Goal: Task Accomplishment & Management: Manage account settings

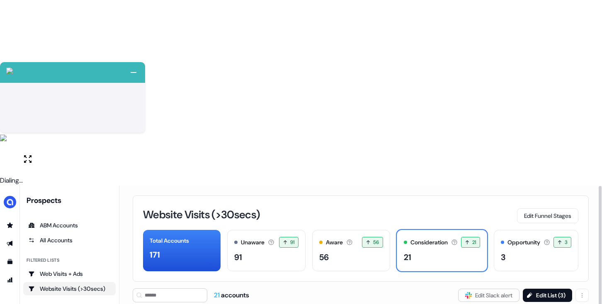
click at [346, 206] on div "Website Visits (>30secs) Edit Funnel Stages" at bounding box center [360, 214] width 435 height 17
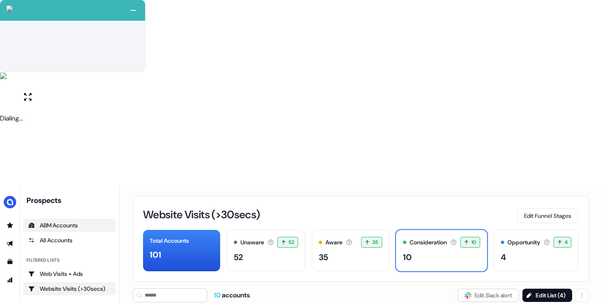
click at [59, 221] on div "ABM Accounts" at bounding box center [69, 225] width 82 height 8
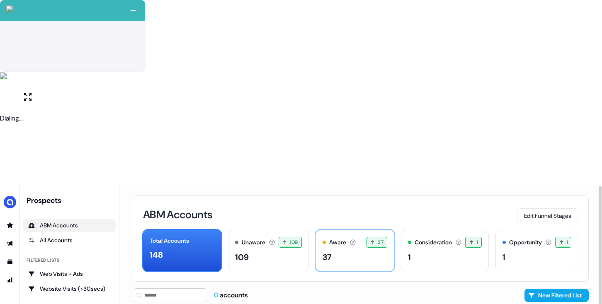
click at [354, 251] on div "37" at bounding box center [354, 257] width 65 height 12
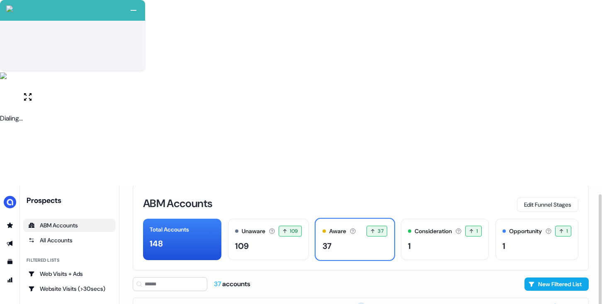
scroll to position [25, 0]
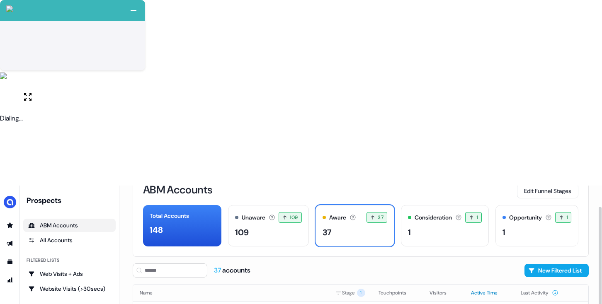
click at [477, 286] on button "Active Time" at bounding box center [489, 293] width 36 height 15
click at [388, 286] on button "Touchpoints" at bounding box center [397, 293] width 38 height 15
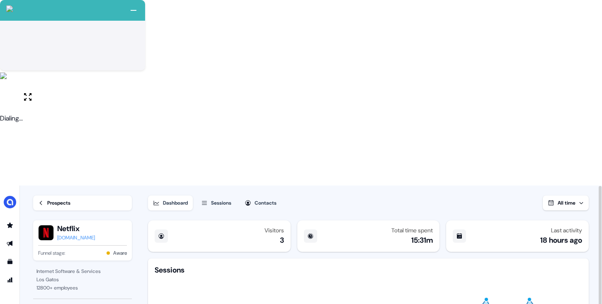
click at [259, 199] on div "Contacts" at bounding box center [266, 203] width 22 height 8
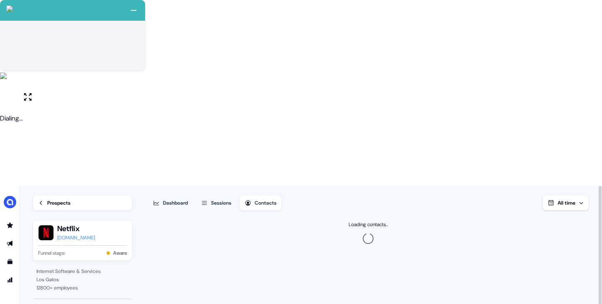
click at [209, 196] on button "Sessions" at bounding box center [216, 203] width 40 height 15
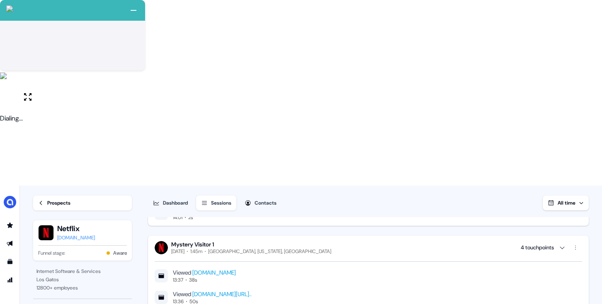
scroll to position [1924, 0]
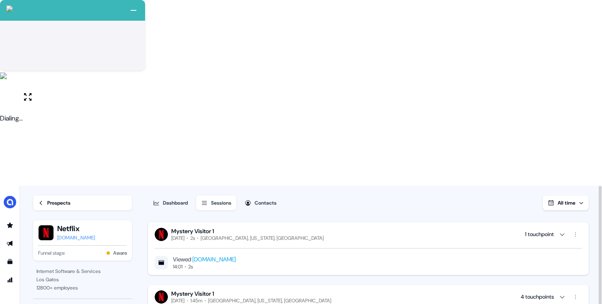
click at [42, 200] on icon at bounding box center [41, 203] width 6 height 6
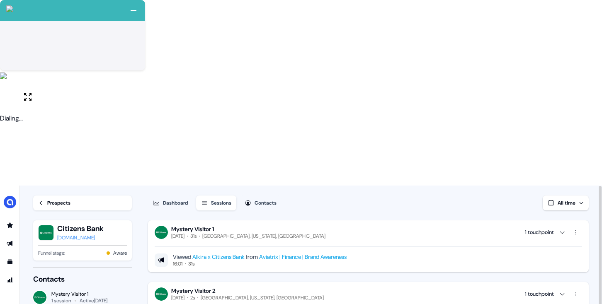
click at [178, 199] on div "Dashboard" at bounding box center [175, 203] width 25 height 8
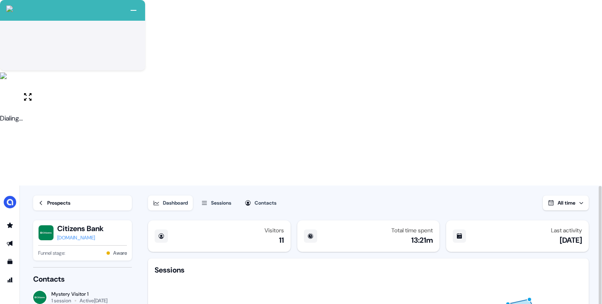
click at [221, 199] on div "Sessions" at bounding box center [221, 203] width 20 height 8
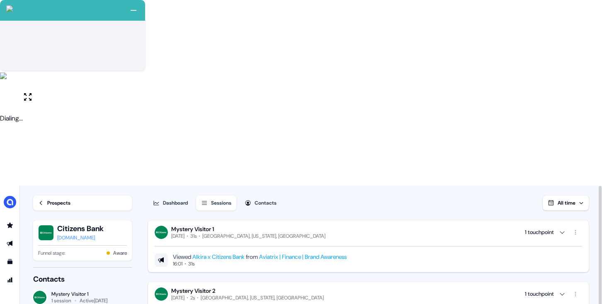
click at [176, 199] on div "Dashboard" at bounding box center [175, 203] width 25 height 8
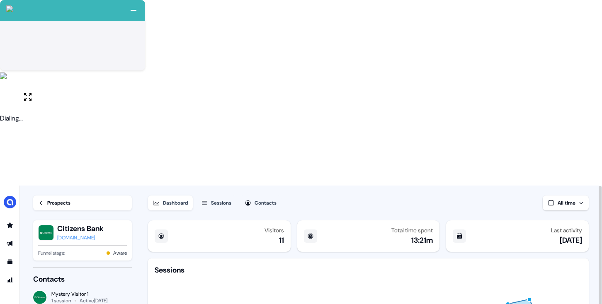
click at [86, 249] on div "Funnel stage: Aware" at bounding box center [82, 253] width 89 height 8
click at [215, 196] on button "Sessions" at bounding box center [216, 203] width 40 height 15
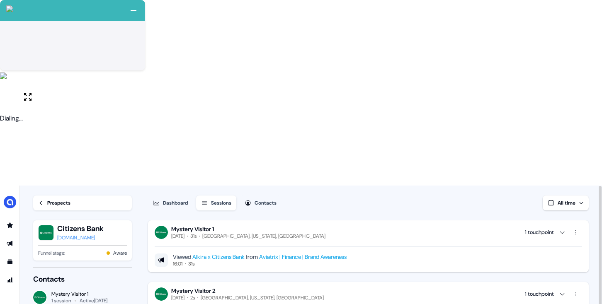
click at [48, 199] on div "Prospects" at bounding box center [58, 203] width 23 height 8
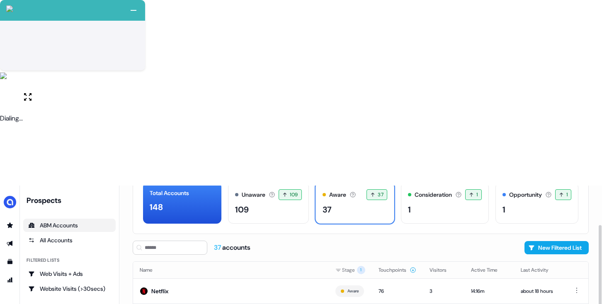
scroll to position [48, 0]
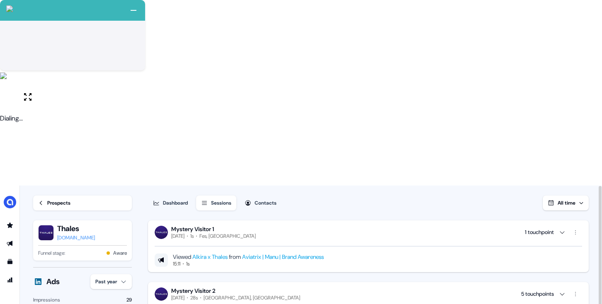
click at [175, 196] on button "Dashboard" at bounding box center [170, 203] width 45 height 15
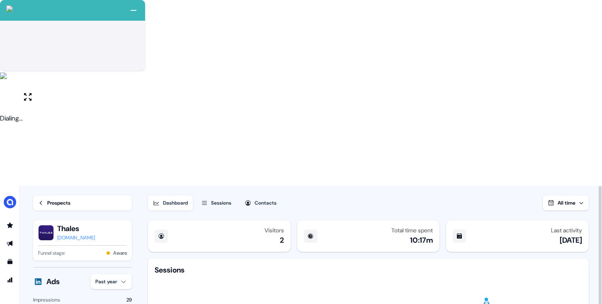
click at [221, 199] on div "Sessions" at bounding box center [221, 203] width 20 height 8
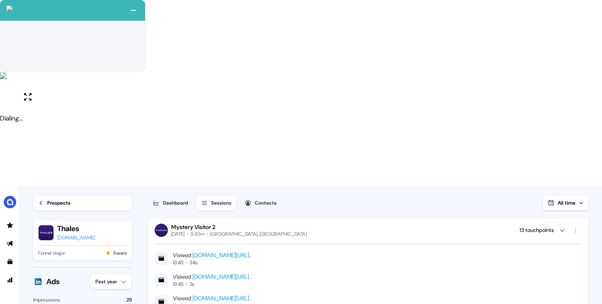
scroll to position [1167, 0]
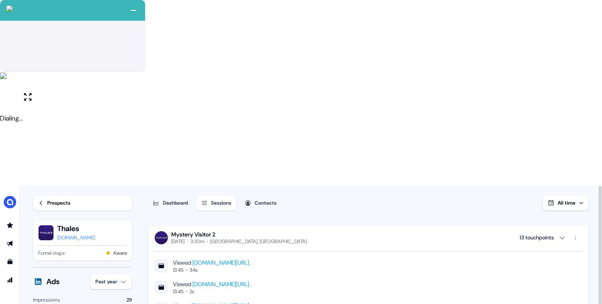
click at [52, 199] on div "Prospects" at bounding box center [58, 203] width 23 height 8
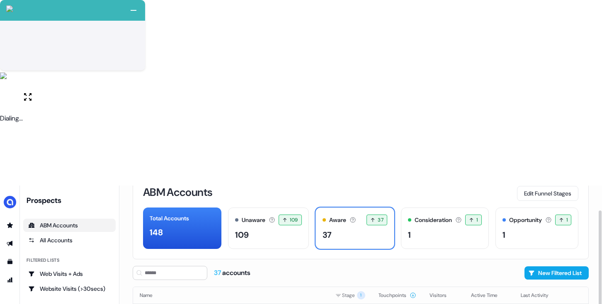
scroll to position [39, 0]
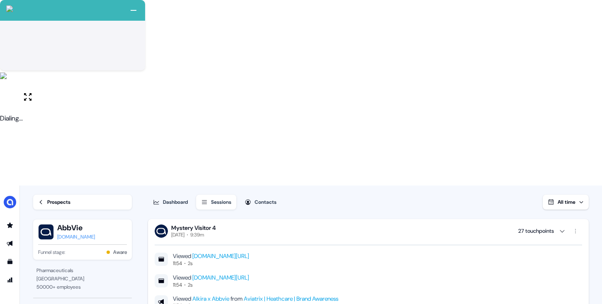
scroll to position [330, 0]
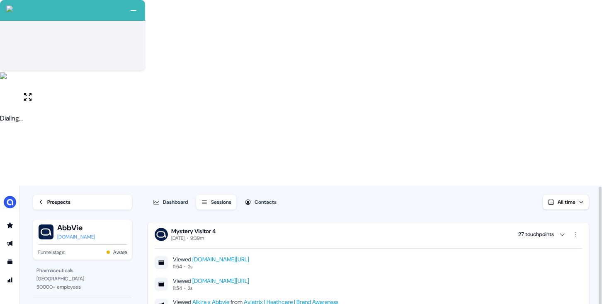
click at [57, 198] on div "Prospects" at bounding box center [58, 202] width 23 height 8
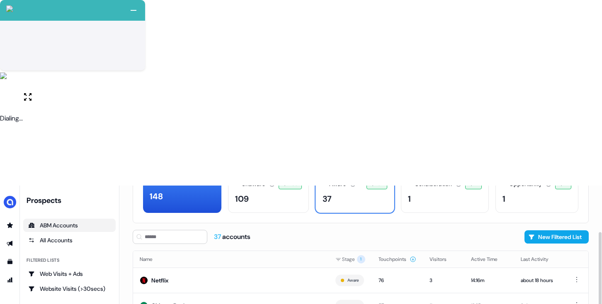
scroll to position [58, 0]
click at [538, 252] on button "Last Activity" at bounding box center [540, 259] width 38 height 15
click at [261, 293] on td "Amundi" at bounding box center [231, 305] width 196 height 25
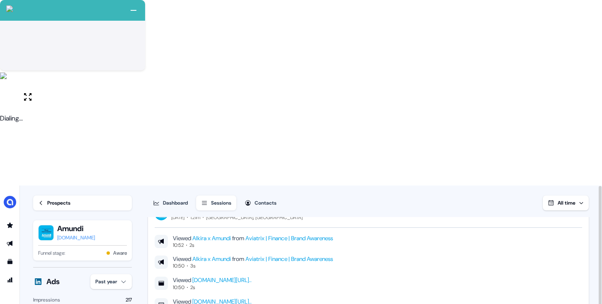
scroll to position [16, 0]
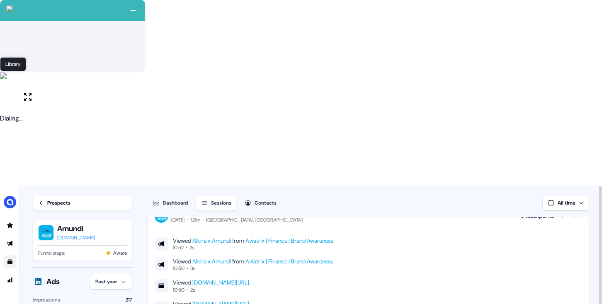
click at [10, 259] on icon "Go to templates" at bounding box center [9, 261] width 5 height 5
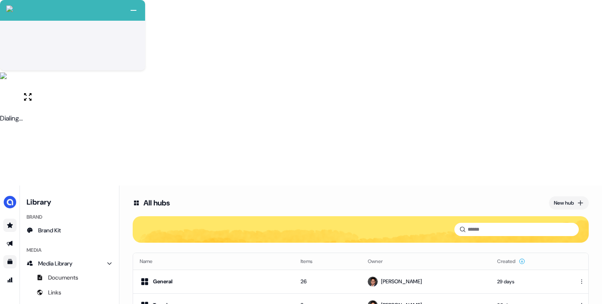
click at [10, 223] on icon "Go to prospects" at bounding box center [10, 225] width 6 height 5
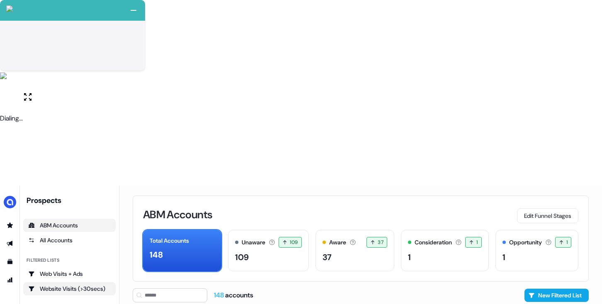
click at [69, 282] on link "Website Visits (>30secs)" at bounding box center [69, 288] width 92 height 13
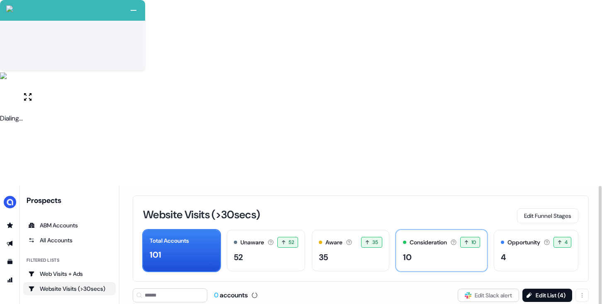
click at [414, 251] on div "10" at bounding box center [441, 257] width 77 height 12
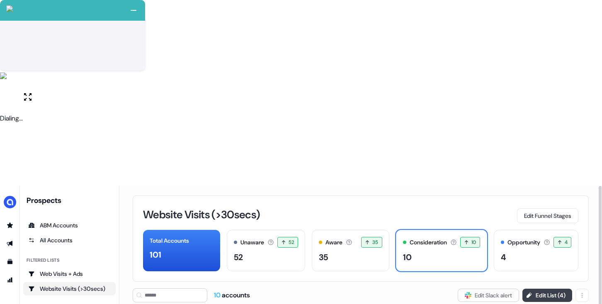
click at [559, 289] on button "Edit List ( 4 )" at bounding box center [547, 295] width 50 height 13
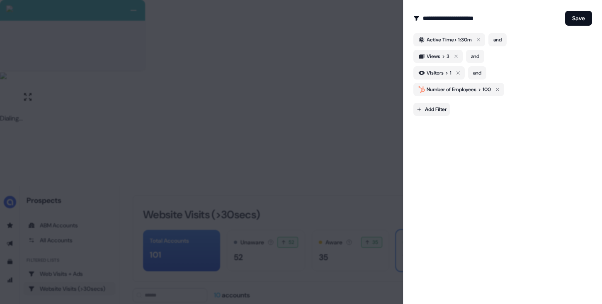
click at [440, 109] on body "+ Next Auto dialer paused! Go to your dialing tab to continue. 225 Moving To Ne…" at bounding box center [301, 245] width 602 height 490
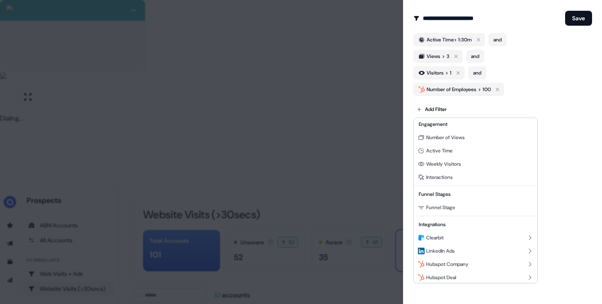
scroll to position [75, 0]
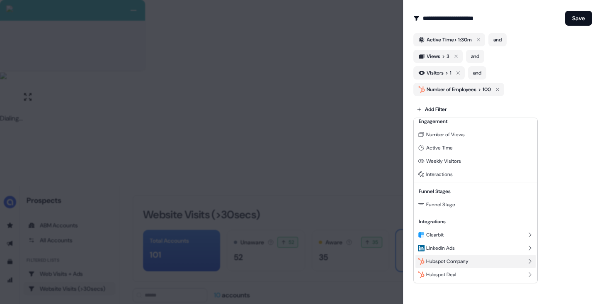
click at [505, 264] on div "Hubspot Company" at bounding box center [475, 261] width 120 height 13
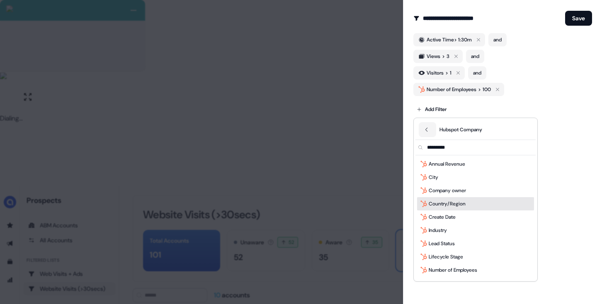
scroll to position [31, 0]
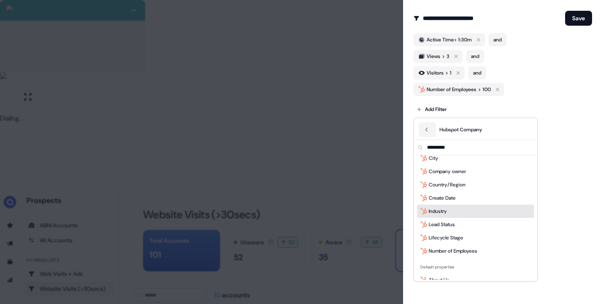
click at [568, 182] on div at bounding box center [301, 152] width 602 height 304
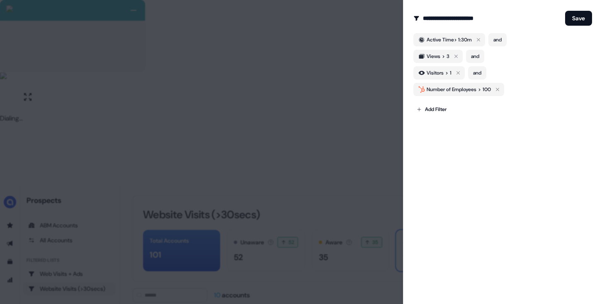
click at [357, 95] on div at bounding box center [301, 152] width 602 height 304
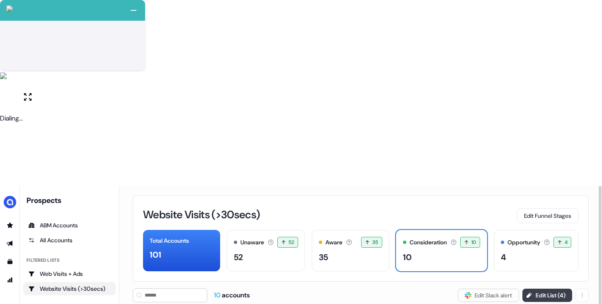
click at [533, 289] on button "Edit List ( 4 )" at bounding box center [547, 295] width 50 height 13
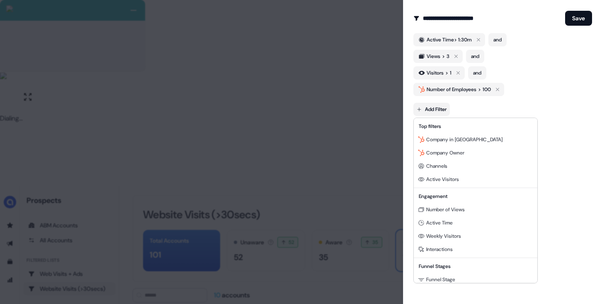
click at [441, 111] on body "+ Next Auto dialer paused! Go to your dialing tab to continue. 225 Moving To Ne…" at bounding box center [301, 245] width 602 height 490
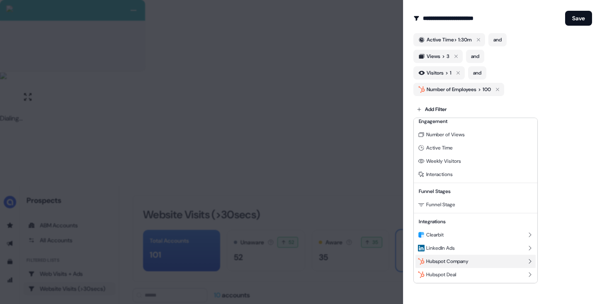
click at [473, 259] on div "Hubspot Company" at bounding box center [475, 261] width 120 height 13
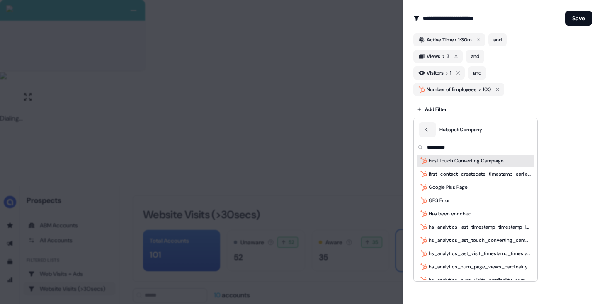
scroll to position [1124, 0]
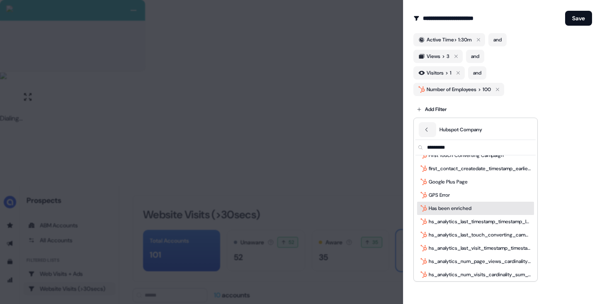
click at [567, 172] on div at bounding box center [301, 152] width 602 height 304
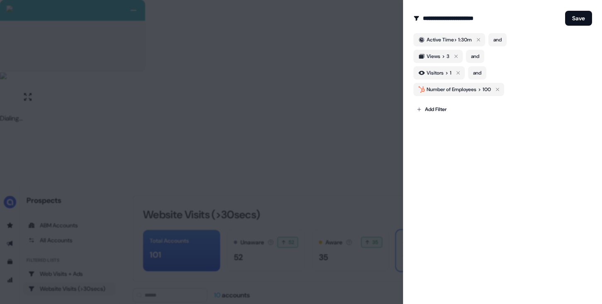
click at [330, 132] on div at bounding box center [301, 152] width 602 height 304
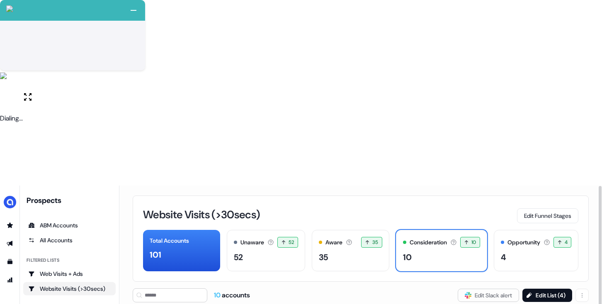
click at [577, 154] on html "+ Next Auto dialer paused! Go to your dialing tab to continue. 225 Moving To Ne…" at bounding box center [301, 245] width 602 height 490
click at [570, 168] on div "Hide" at bounding box center [575, 167] width 49 height 13
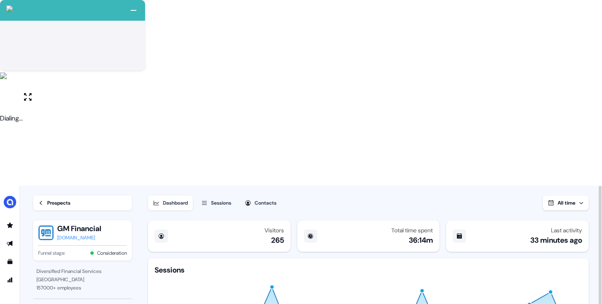
click at [223, 199] on div "Sessions" at bounding box center [221, 203] width 20 height 8
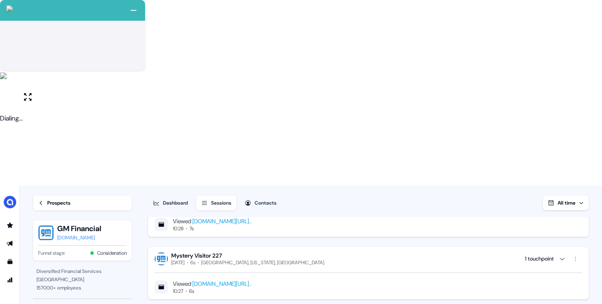
scroll to position [1360, 0]
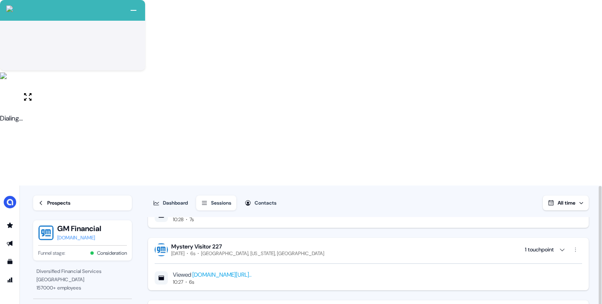
click at [565, 200] on span "All time" at bounding box center [566, 203] width 18 height 7
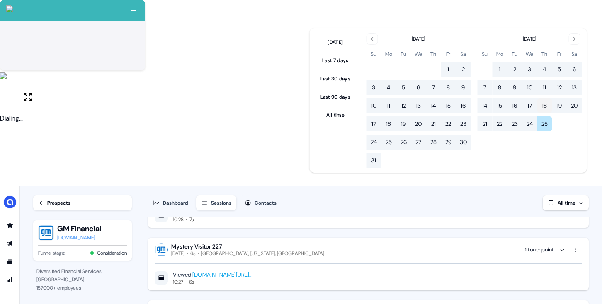
click at [548, 105] on button "18" at bounding box center [544, 105] width 15 height 15
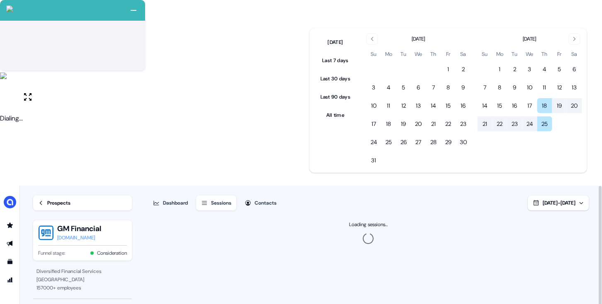
click at [415, 186] on div "Dashboard Sessions Contacts [DATE] - [DATE]" at bounding box center [368, 198] width 441 height 25
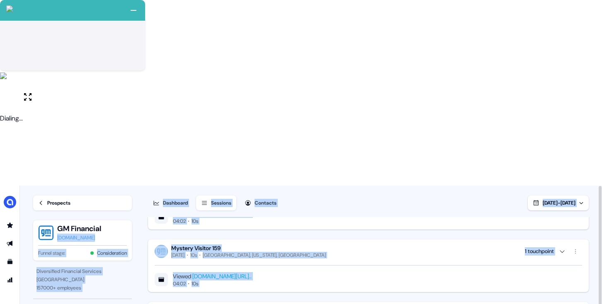
scroll to position [7441, 0]
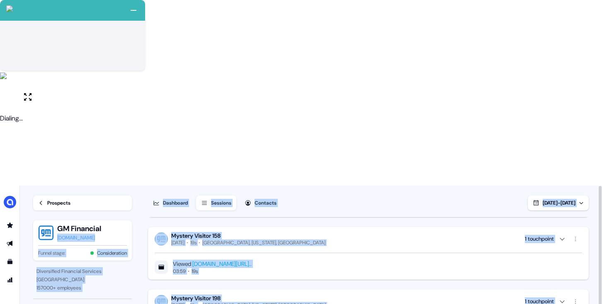
drag, startPoint x: 139, startPoint y: 39, endPoint x: 586, endPoint y: 271, distance: 503.7
copy section "[DOMAIN_NAME] Funnel stage: Consideration Diversified Financial Services [GEOGR…"
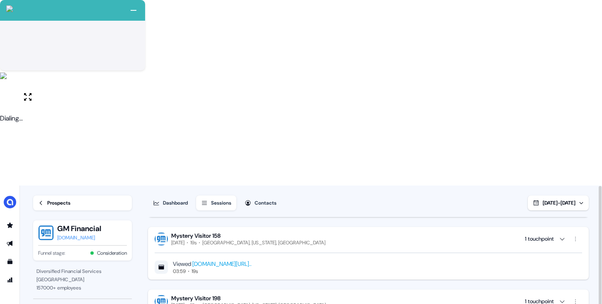
click at [130, 186] on div "Prospects GM Financial [DOMAIN_NAME] Funnel stage: Consideration" at bounding box center [82, 227] width 99 height 82
click at [45, 196] on link "Prospects" at bounding box center [82, 203] width 99 height 15
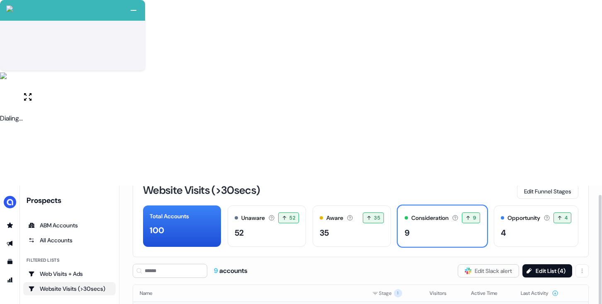
scroll to position [29, 0]
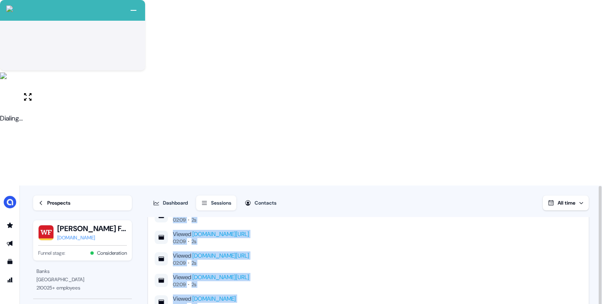
scroll to position [3323, 0]
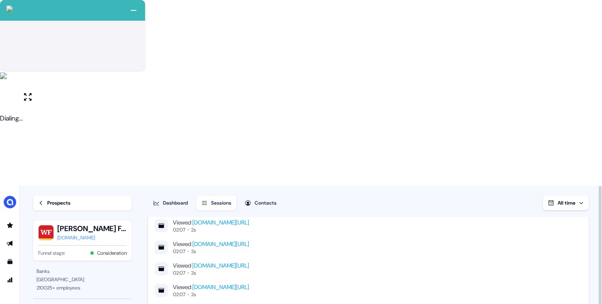
drag, startPoint x: 146, startPoint y: 39, endPoint x: 417, endPoint y: 145, distance: 290.9
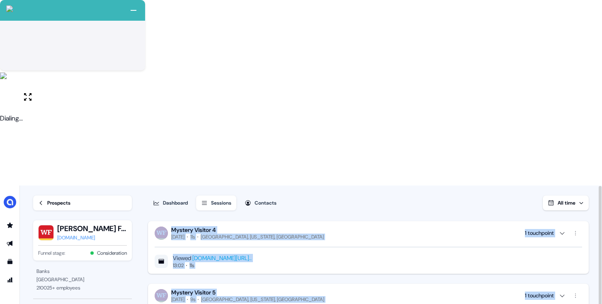
scroll to position [0, 0]
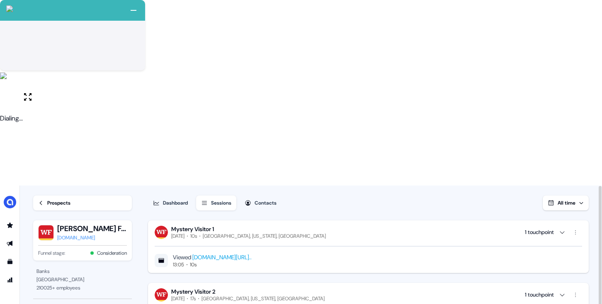
click at [555, 196] on button "All time" at bounding box center [566, 203] width 46 height 15
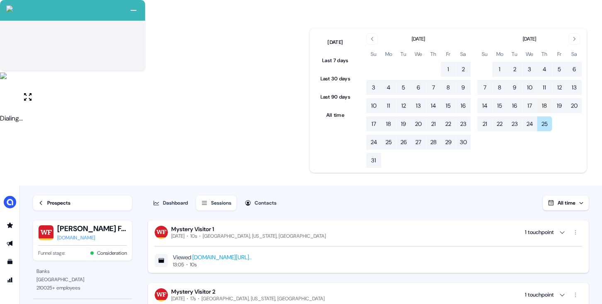
click at [544, 107] on button "18" at bounding box center [544, 105] width 15 height 15
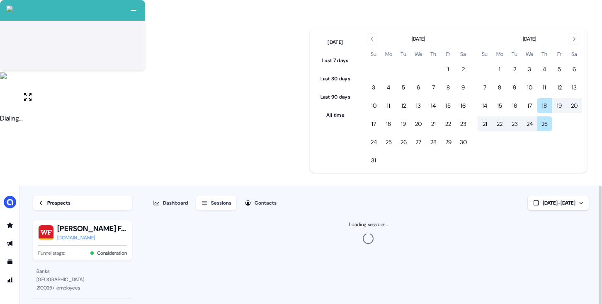
click at [305, 186] on div "Dashboard Sessions Contacts [DATE] - [DATE]" at bounding box center [368, 198] width 441 height 25
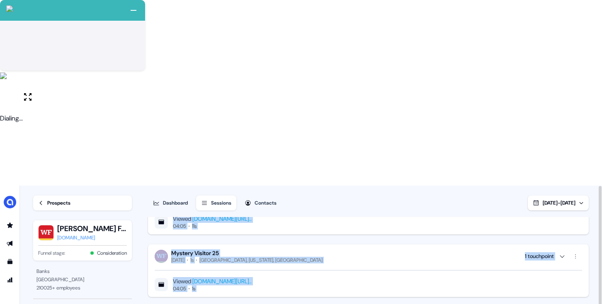
scroll to position [8654, 0]
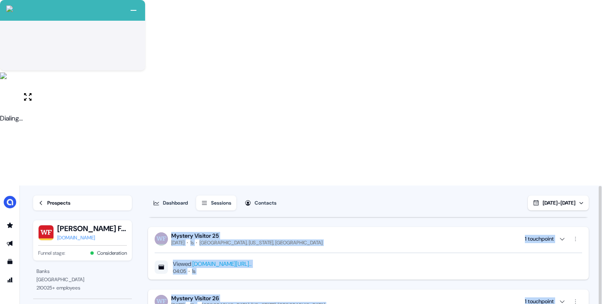
drag, startPoint x: 143, startPoint y: 41, endPoint x: 524, endPoint y: 272, distance: 445.8
copy div "Mystery Visitor 1 [DATE] [GEOGRAPHIC_DATA][US_STATE], [GEOGRAPHIC_DATA] 1 touch…"
click at [51, 199] on div "Prospects" at bounding box center [58, 203] width 23 height 8
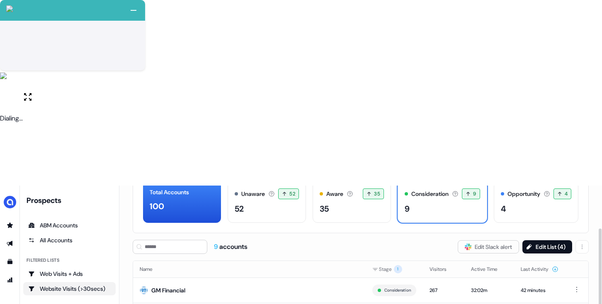
scroll to position [58, 0]
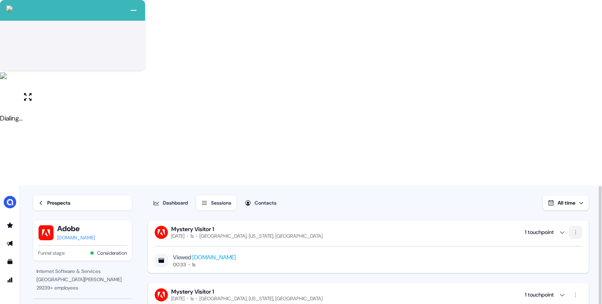
click at [580, 48] on html "+ Next Auto dialer paused! Go to your dialing tab to continue. 225 Moving To Ne…" at bounding box center [301, 245] width 602 height 490
click at [565, 65] on span "Remove visitor" at bounding box center [569, 64] width 33 height 7
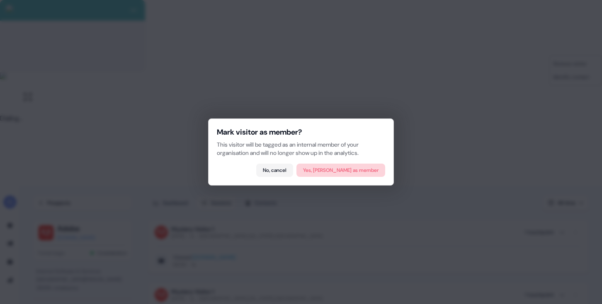
click at [368, 166] on button "Yes, [PERSON_NAME] as member" at bounding box center [340, 170] width 89 height 13
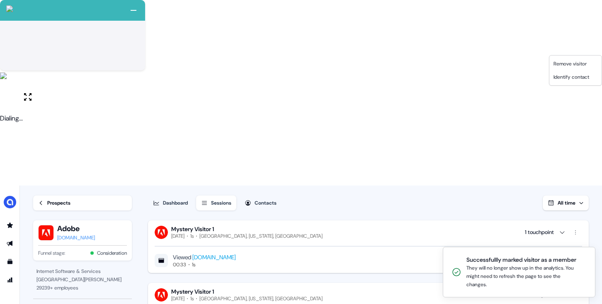
click at [475, 11] on html "+ Next Auto dialer paused! Go to your dialing tab to continue. 225 Moving To Ne…" at bounding box center [301, 245] width 602 height 490
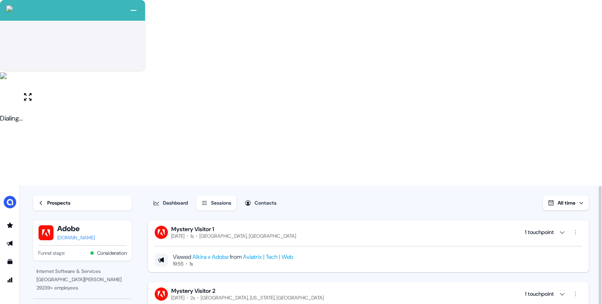
click at [51, 199] on div "Prospects" at bounding box center [58, 203] width 23 height 8
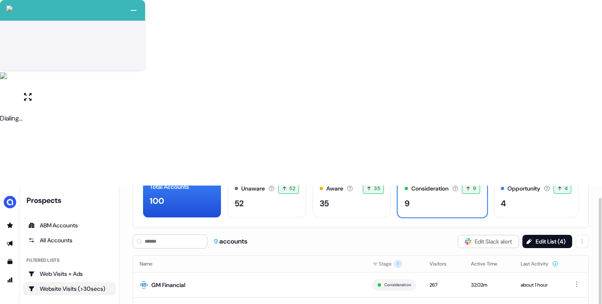
scroll to position [58, 0]
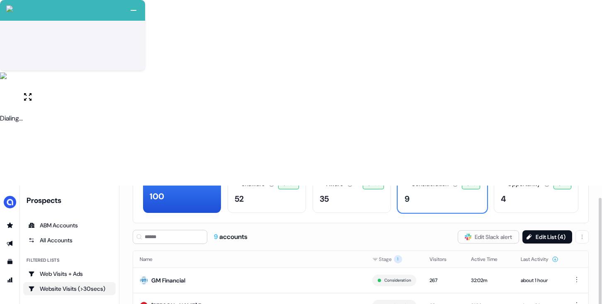
click at [574, 194] on html "+ Next Auto dialer paused! Go to your dialing tab to continue. 225 Moving To Ne…" at bounding box center [301, 245] width 602 height 490
click at [573, 213] on div "Hide" at bounding box center [575, 210] width 49 height 13
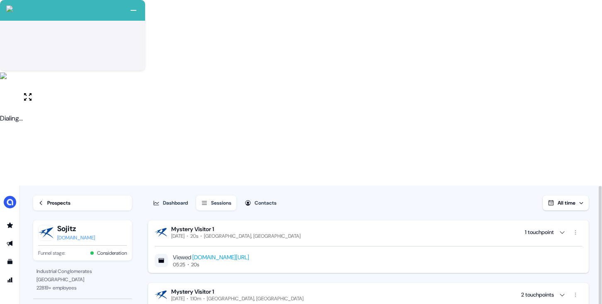
click at [452, 186] on div "Dashboard Sessions Contacts All time" at bounding box center [368, 198] width 441 height 25
click at [187, 196] on button "Dashboard" at bounding box center [170, 203] width 45 height 15
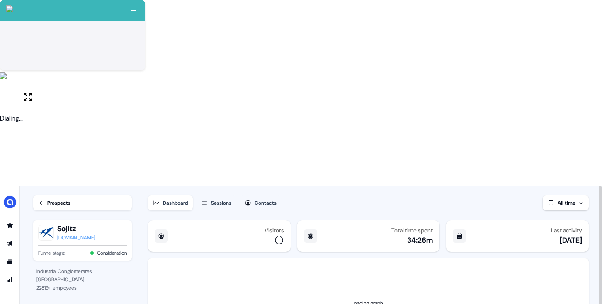
click at [554, 196] on button "All time" at bounding box center [566, 203] width 46 height 15
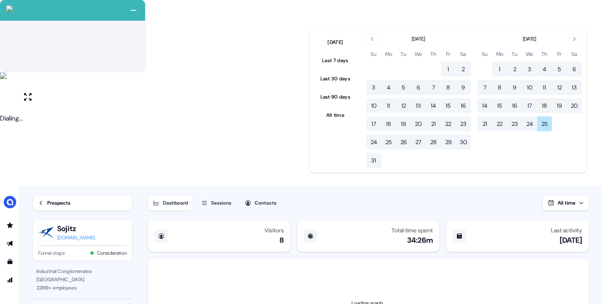
click at [545, 105] on button "18" at bounding box center [544, 105] width 15 height 15
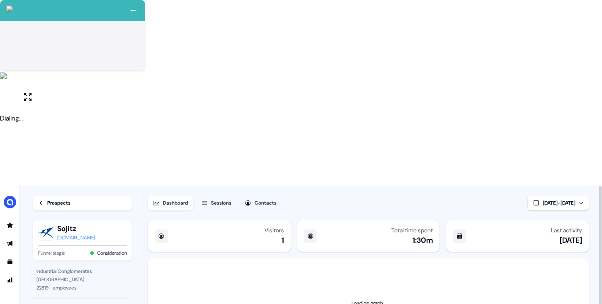
click at [391, 186] on div "Dashboard Sessions Contacts [DATE] - [DATE]" at bounding box center [368, 198] width 441 height 25
click at [36, 196] on link "Prospects" at bounding box center [82, 203] width 99 height 15
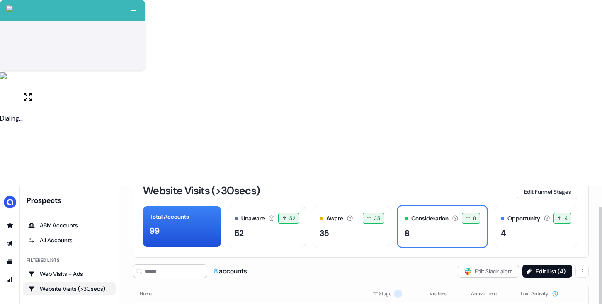
scroll to position [26, 0]
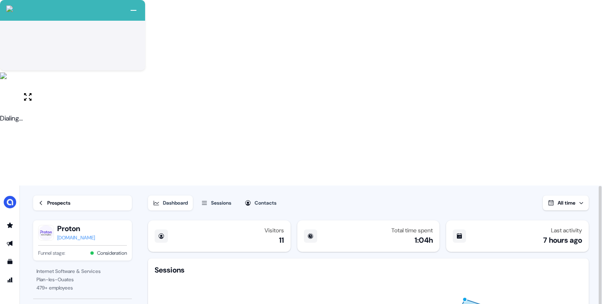
click at [222, 199] on div "Sessions" at bounding box center [221, 203] width 20 height 8
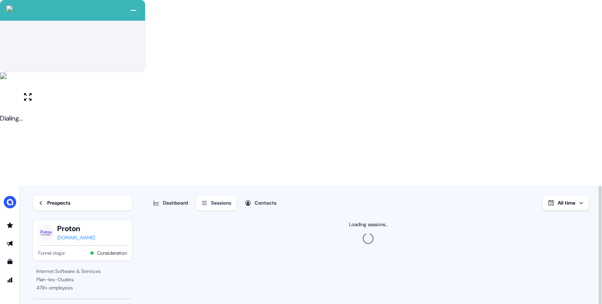
click at [568, 200] on span "All time" at bounding box center [566, 203] width 18 height 7
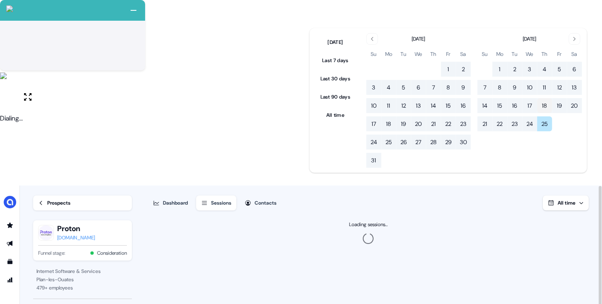
click at [544, 106] on button "18" at bounding box center [544, 105] width 15 height 15
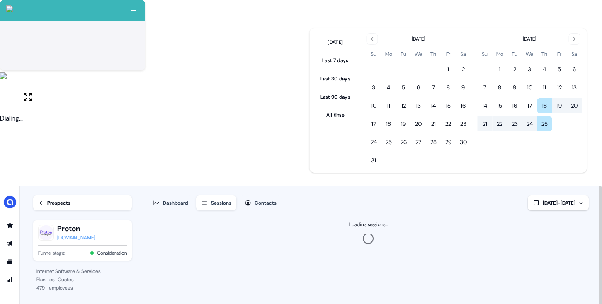
click at [385, 186] on div "Dashboard Sessions Contacts [DATE] - [DATE]" at bounding box center [368, 198] width 441 height 25
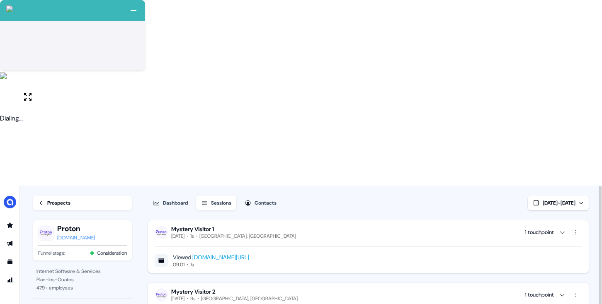
click at [42, 196] on link "Prospects" at bounding box center [82, 203] width 99 height 15
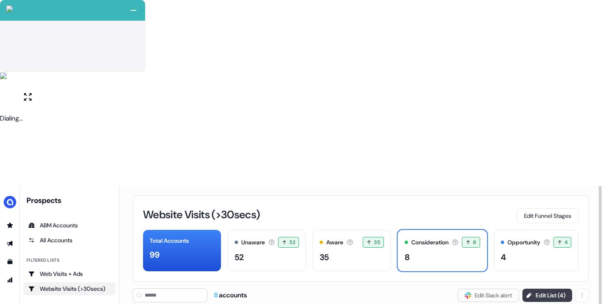
click at [537, 289] on button "Edit List ( 4 )" at bounding box center [547, 295] width 50 height 13
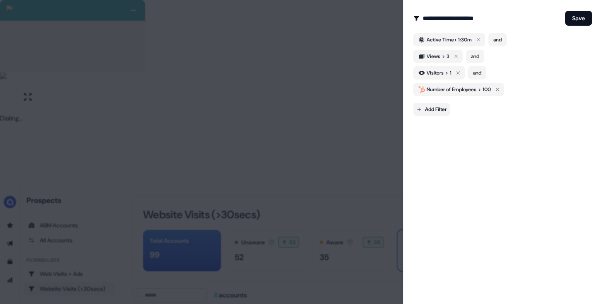
click at [440, 109] on body "+ Next Auto dialer paused! Go to your dialing tab to continue. 225 Moving To Ne…" at bounding box center [301, 245] width 602 height 490
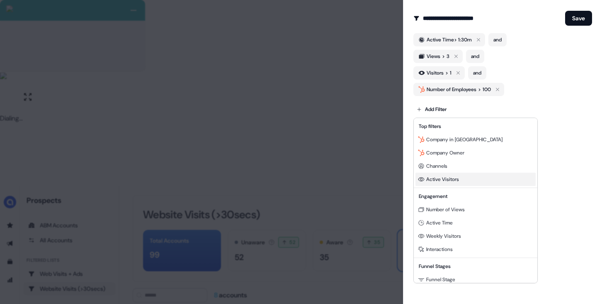
click at [465, 181] on div "Active Visitors" at bounding box center [475, 179] width 120 height 13
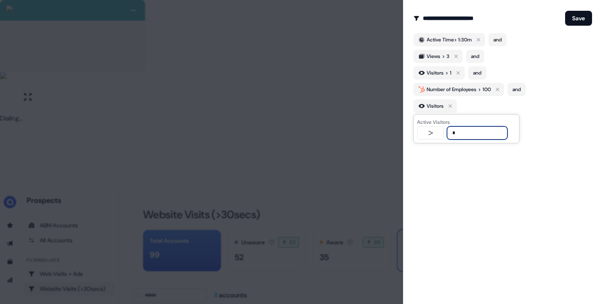
type input "*"
click at [509, 184] on div "**********" at bounding box center [502, 152] width 199 height 304
click at [435, 124] on body "+ Next Auto dialer paused! Go to your dialing tab to continue. 225 Moving To Ne…" at bounding box center [301, 245] width 602 height 490
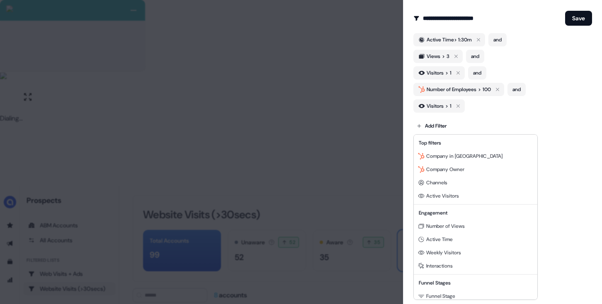
click at [482, 112] on div at bounding box center [301, 152] width 602 height 304
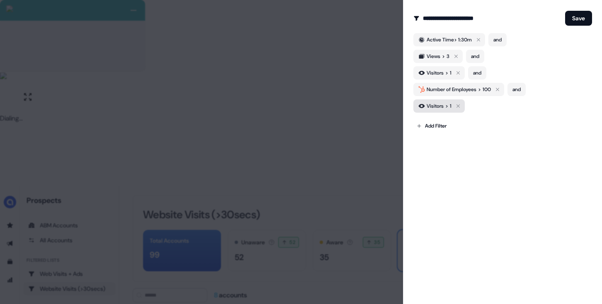
click at [458, 104] on icon "button" at bounding box center [458, 106] width 10 height 10
click at [439, 114] on body "+ Next Auto dialer paused! Go to your dialing tab to continue. 225 Moving To Ne…" at bounding box center [301, 245] width 602 height 490
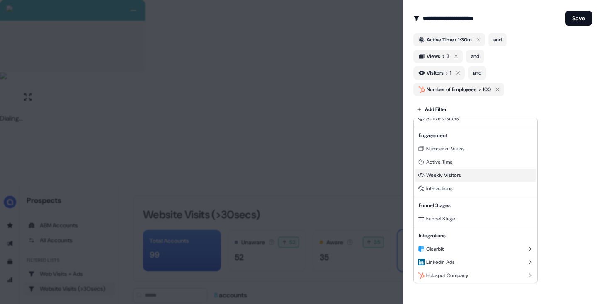
scroll to position [75, 0]
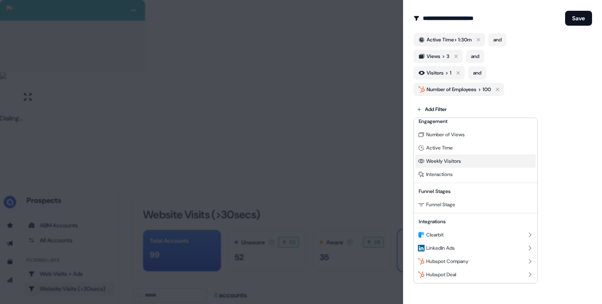
click at [461, 162] on span "Weekly Visitors" at bounding box center [443, 161] width 35 height 7
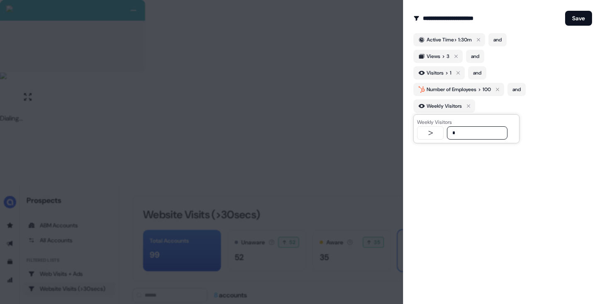
type input "*"
click at [520, 164] on div "**********" at bounding box center [502, 152] width 199 height 304
click at [580, 15] on button "Save" at bounding box center [578, 18] width 27 height 15
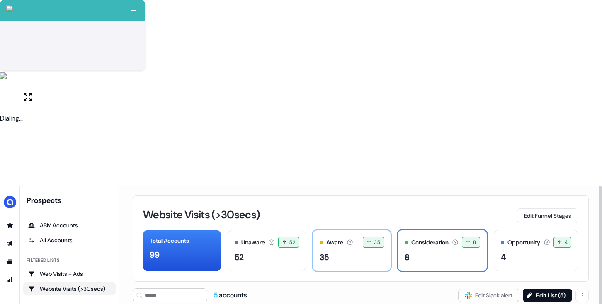
click at [349, 230] on div "Aware Accounts with 5+ minutes of usage or significant LinkedIn ad engagement! …" at bounding box center [352, 250] width 78 height 41
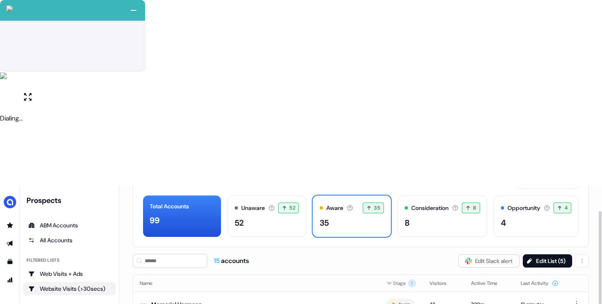
scroll to position [27, 0]
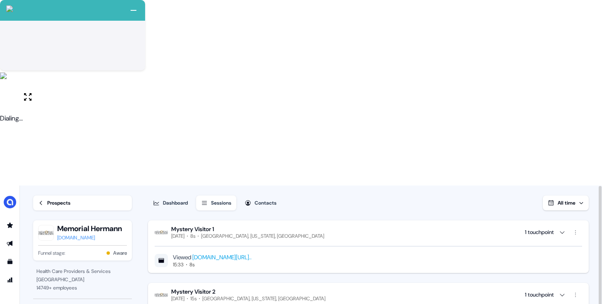
click at [583, 196] on button "All time" at bounding box center [566, 203] width 46 height 15
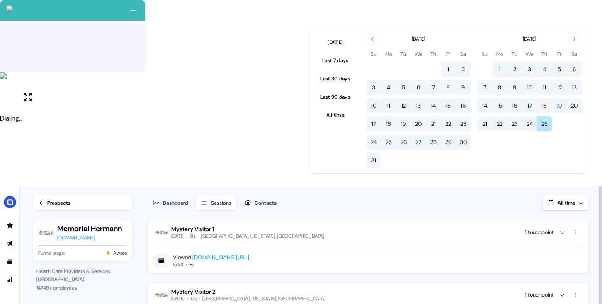
click at [551, 107] on button "18" at bounding box center [544, 105] width 15 height 15
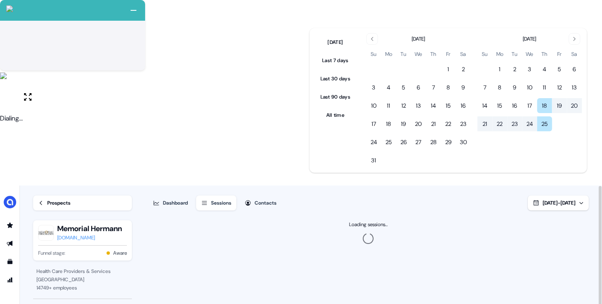
click at [340, 186] on div "Dashboard Sessions Contacts [DATE] - [DATE]" at bounding box center [368, 198] width 441 height 25
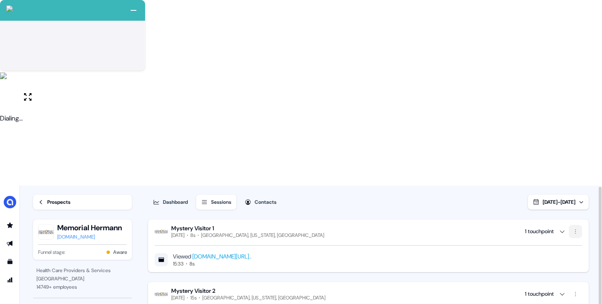
click at [573, 44] on html "+ Next Auto dialer paused! Go to your dialing tab to continue. 225 Moving To Ne…" at bounding box center [301, 245] width 602 height 490
click at [578, 68] on div "Remove visitor" at bounding box center [575, 62] width 49 height 13
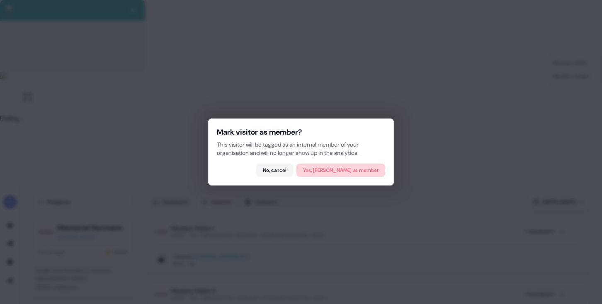
click at [367, 171] on button "Yes, [PERSON_NAME] as member" at bounding box center [340, 170] width 89 height 13
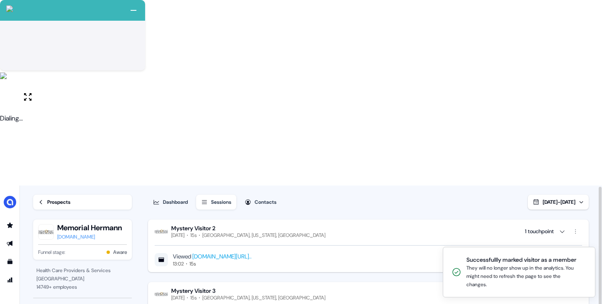
click at [574, 239] on div "Viewed www.alkira.com/?utm_campaign=22379686-WB-Q3-FY26-09-25-Security-Webinar&…" at bounding box center [368, 253] width 427 height 29
click at [581, 46] on html "+ Next Auto dialer paused! Go to your dialing tab to continue. 225 Moving To Ne…" at bounding box center [301, 245] width 602 height 490
click at [565, 59] on div "Remove visitor" at bounding box center [575, 62] width 49 height 13
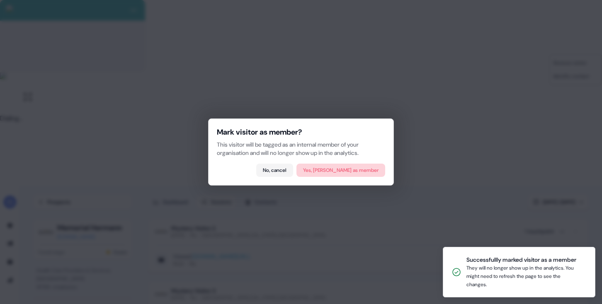
click at [371, 169] on button "Yes, [PERSON_NAME] as member" at bounding box center [340, 170] width 89 height 13
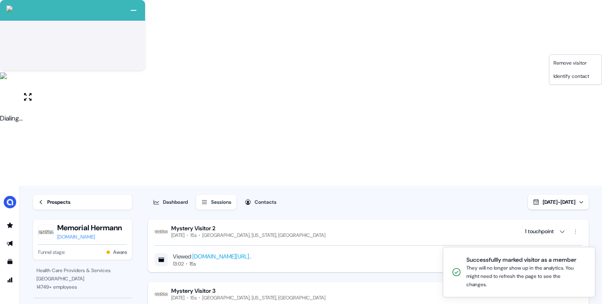
click at [576, 49] on html "+ Next Auto dialer paused! Go to your dialing tab to continue. 225 Moving To Ne…" at bounding box center [301, 245] width 602 height 490
click at [578, 104] on html "+ Next Auto dialer paused! Go to your dialing tab to continue. 225 Moving To Ne…" at bounding box center [301, 245] width 602 height 490
click at [553, 124] on div "Remove visitor" at bounding box center [575, 125] width 49 height 13
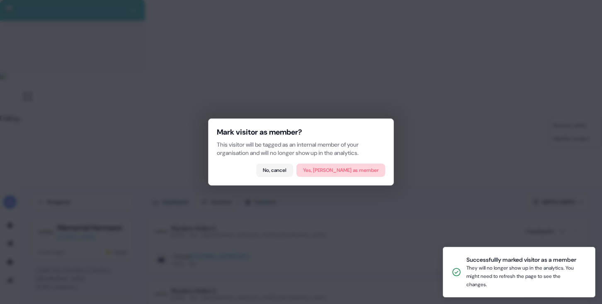
click at [358, 167] on button "Yes, [PERSON_NAME] as member" at bounding box center [340, 170] width 89 height 13
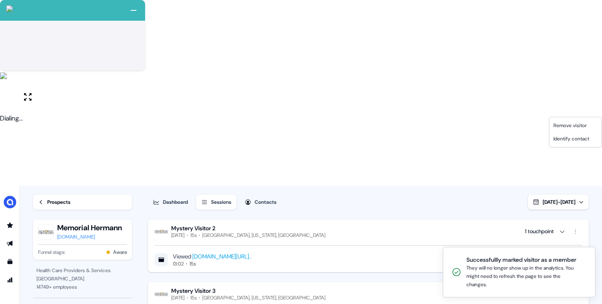
click at [576, 170] on html "+ Next Auto dialer paused! Go to your dialing tab to continue. 225 Moving To Ne…" at bounding box center [301, 245] width 602 height 490
click at [577, 171] on html "+ Next Auto dialer paused! Go to your dialing tab to continue. 225 Moving To Ne…" at bounding box center [301, 245] width 602 height 490
click at [565, 188] on html "+ Next Auto dialer paused! Go to your dialing tab to continue. 225 Moving To Ne…" at bounding box center [301, 245] width 602 height 490
